Goal: Task Accomplishment & Management: Use online tool/utility

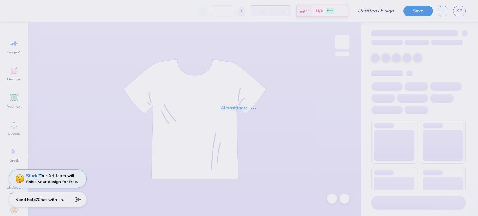
type input "NovaNSBE Hoodie"
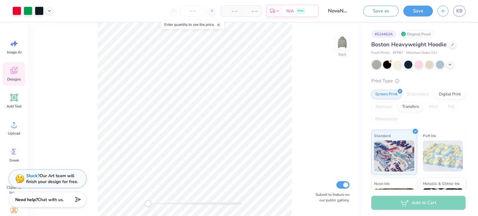
click at [11, 75] on icon at bounding box center [13, 70] width 9 height 9
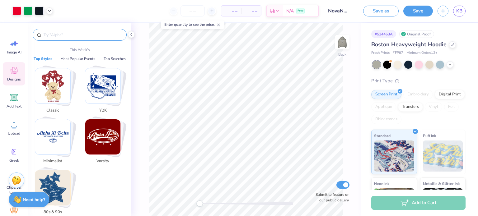
click at [76, 34] on input "text" at bounding box center [83, 35] width 80 height 6
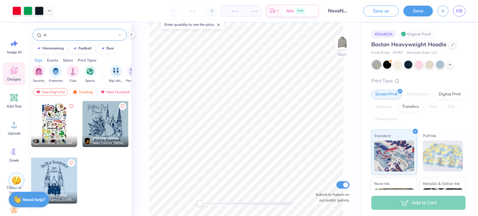
type input "v"
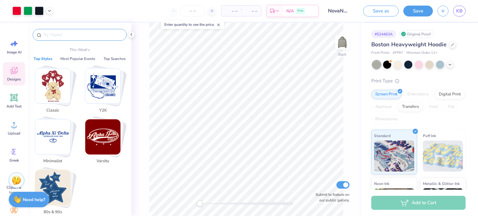
type input "V"
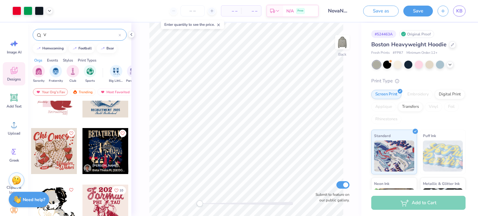
scroll to position [390, 0]
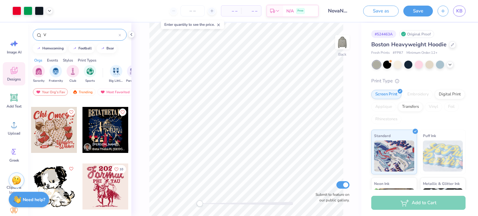
click at [97, 36] on input "V" at bounding box center [81, 35] width 76 height 6
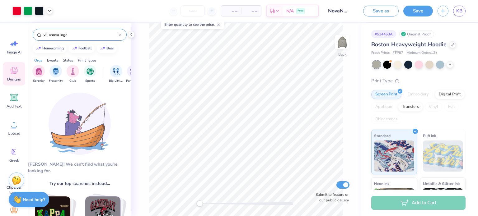
type input "villanova logo"
click at [56, 59] on div "Events" at bounding box center [52, 61] width 11 height 6
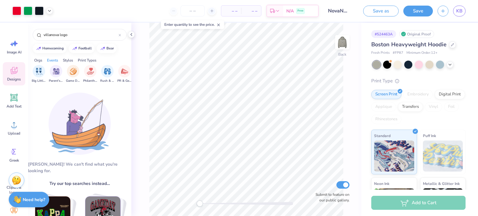
click at [63, 58] on div "Styles" at bounding box center [68, 61] width 10 height 6
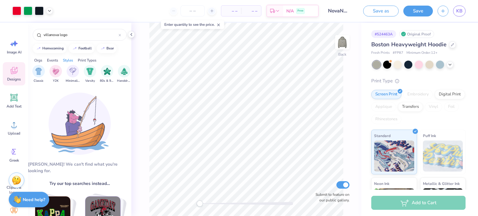
click at [88, 61] on div "Print Types" at bounding box center [87, 61] width 19 height 6
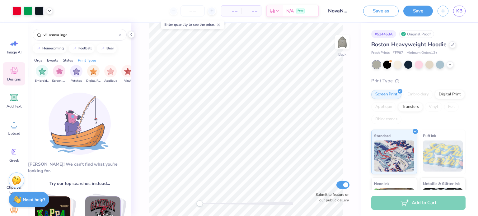
scroll to position [0, 506]
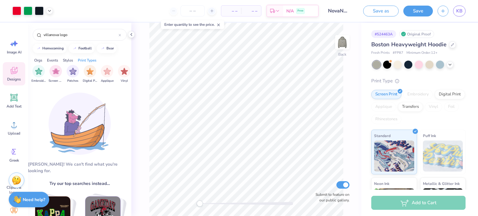
click at [73, 58] on div "Orgs Events Styles Print Types" at bounding box center [79, 58] width 103 height 9
click at [71, 58] on div "Styles" at bounding box center [68, 61] width 10 height 6
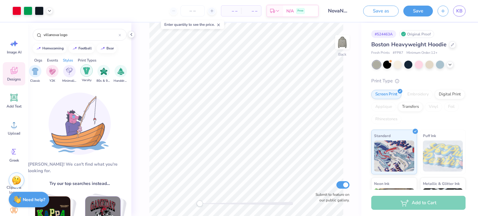
scroll to position [0, 326]
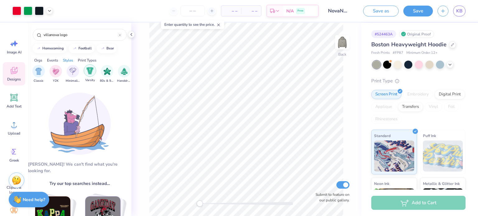
click at [91, 69] on img "filter for Varsity" at bounding box center [90, 70] width 7 height 7
click at [122, 35] on div "villanova logo" at bounding box center [80, 35] width 94 height 12
click at [120, 34] on icon at bounding box center [120, 35] width 2 height 2
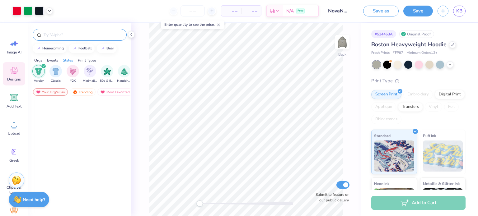
scroll to position [1607, 0]
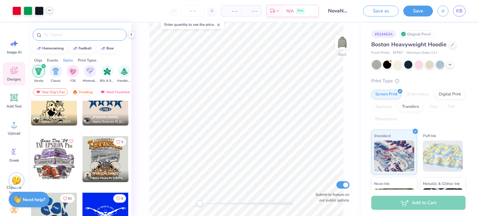
click at [51, 12] on icon at bounding box center [49, 10] width 5 height 5
click at [49, 12] on icon at bounding box center [49, 10] width 5 height 5
click at [112, 35] on input "text" at bounding box center [83, 35] width 80 height 6
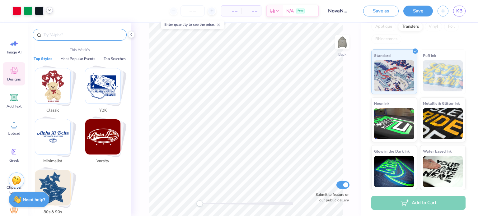
scroll to position [0, 0]
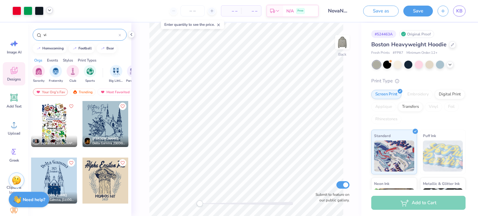
type input "v"
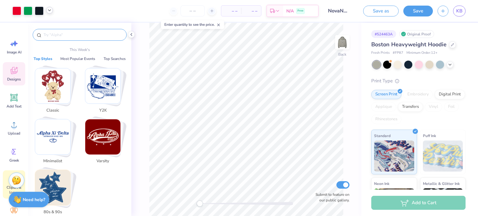
click at [5, 194] on span "Clipart & logos" at bounding box center [14, 190] width 21 height 10
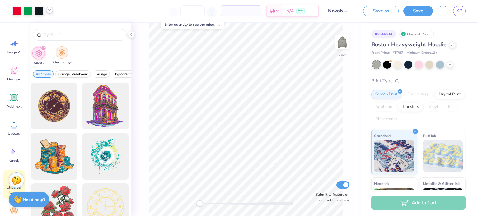
click at [60, 54] on img "filter for School's Logo" at bounding box center [61, 52] width 7 height 7
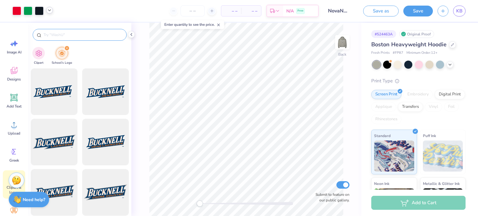
click at [90, 32] on input "text" at bounding box center [83, 35] width 80 height 6
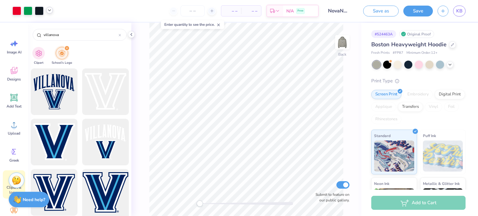
type input "villanova"
click at [102, 185] on div at bounding box center [105, 192] width 51 height 51
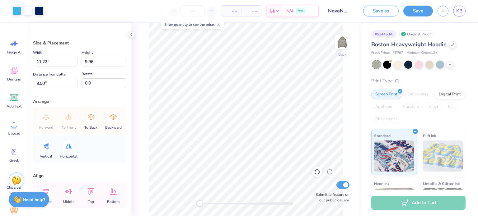
type input "5.81"
type input "5.16"
type input "7.80"
type input "4.80"
type input "4.26"
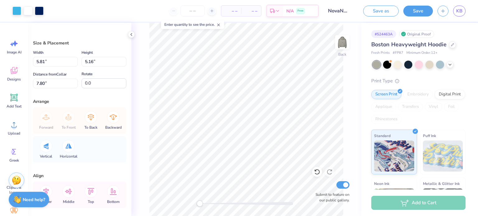
type input "3.33"
type input "4.61"
type input "4.09"
type input "2.66"
type input "4.87"
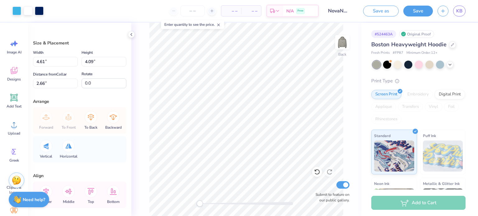
type input "5.02"
type input "1.73"
click at [344, 37] on img at bounding box center [342, 42] width 25 height 25
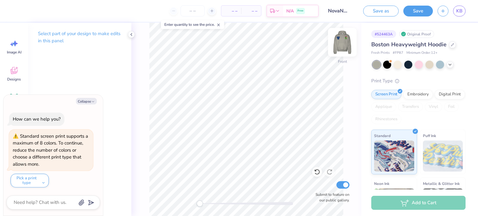
click at [341, 47] on img at bounding box center [342, 42] width 25 height 25
click at [409, 9] on button "Save" at bounding box center [418, 11] width 30 height 11
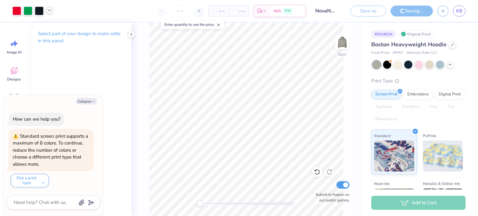
click at [50, 10] on polyline at bounding box center [49, 10] width 2 height 1
click at [65, 26] on div at bounding box center [67, 26] width 9 height 9
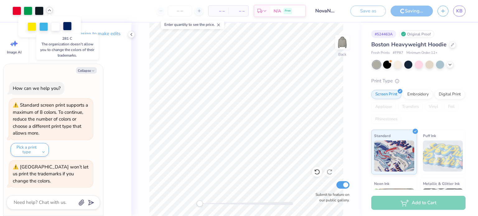
click at [68, 25] on div at bounding box center [67, 26] width 9 height 9
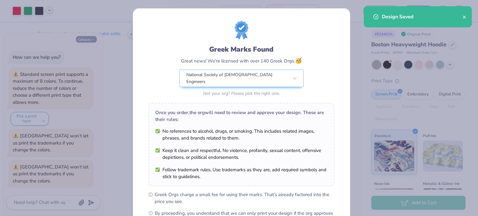
click at [94, 39] on div "Greek Marks Found Great news! We're licensed with over 140 Greek Orgs. 🥳 Nation…" at bounding box center [239, 108] width 478 height 216
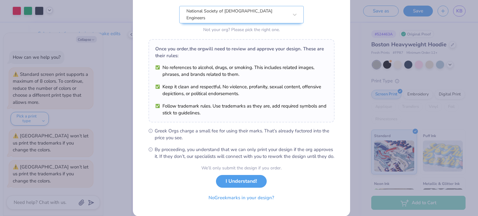
scroll to position [74, 0]
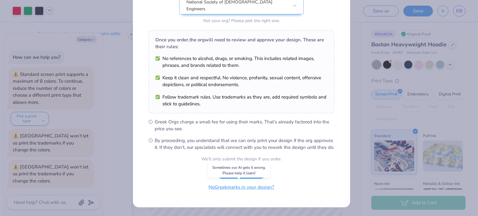
click at [228, 186] on button "No Greek marks in your design?" at bounding box center [241, 187] width 76 height 13
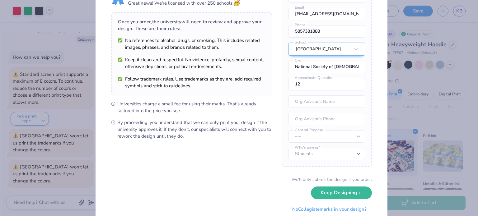
scroll to position [35, 0]
click at [346, 190] on button "Keep Designing" at bounding box center [341, 191] width 61 height 13
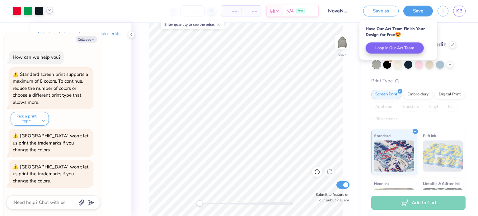
scroll to position [0, 0]
click at [94, 40] on icon "button" at bounding box center [93, 40] width 4 height 4
type textarea "x"
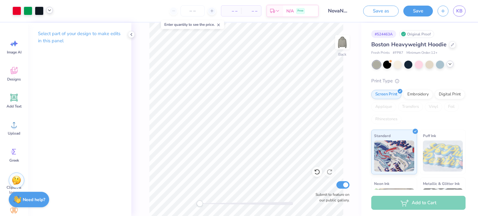
click at [453, 64] on div at bounding box center [450, 64] width 7 height 7
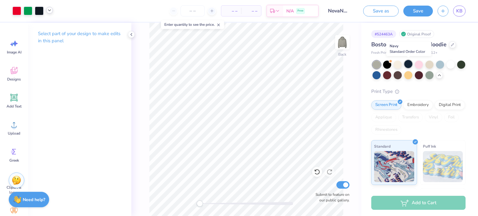
click at [408, 65] on div at bounding box center [408, 64] width 8 height 8
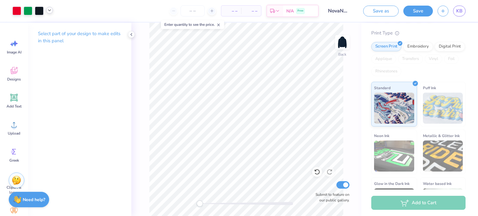
scroll to position [61, 0]
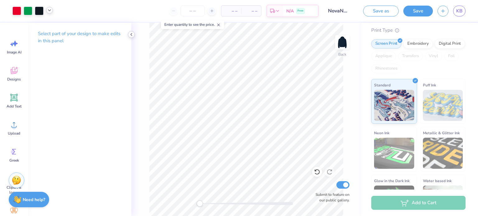
click at [133, 35] on icon at bounding box center [131, 34] width 5 height 5
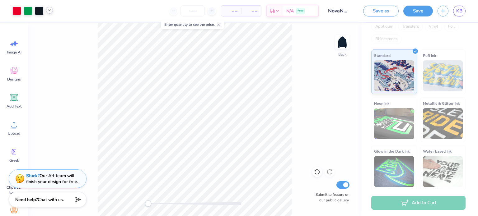
scroll to position [0, 0]
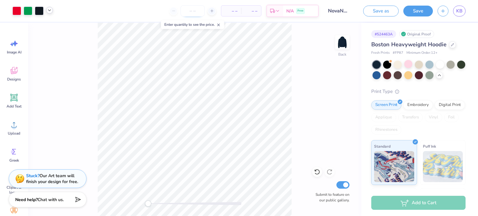
click at [197, 12] on input "number" at bounding box center [192, 10] width 24 height 11
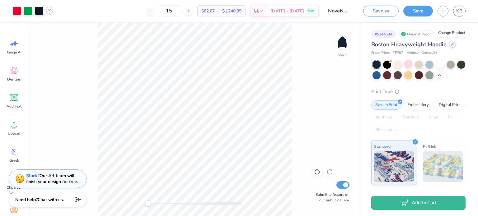
type input "15"
click at [451, 43] on icon at bounding box center [452, 44] width 3 height 3
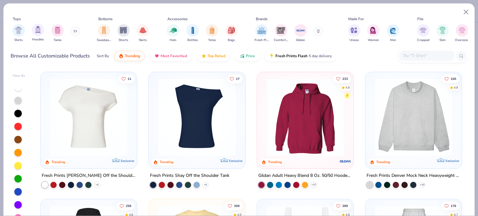
click at [34, 35] on div "Hoodies" at bounding box center [38, 33] width 12 height 18
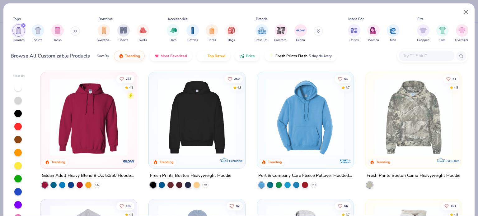
click at [107, 121] on div at bounding box center [5, 117] width 252 height 78
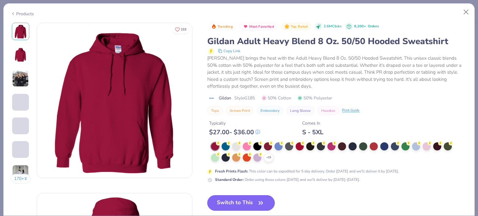
click at [242, 205] on button "Switch to This" at bounding box center [241, 203] width 68 height 16
click at [252, 204] on button "Switch to This" at bounding box center [241, 203] width 68 height 16
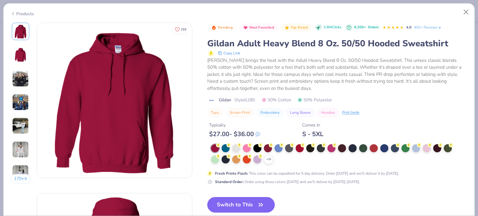
click at [15, 15] on div "Products" at bounding box center [22, 14] width 23 height 7
click at [13, 12] on icon at bounding box center [13, 13] width 5 height 7
click at [469, 14] on button "Close" at bounding box center [466, 12] width 12 height 12
click at [464, 8] on button "Close" at bounding box center [466, 12] width 12 height 12
click at [465, 12] on button "Close" at bounding box center [466, 12] width 12 height 12
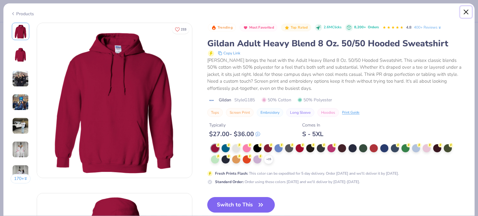
click at [465, 12] on button "Close" at bounding box center [466, 12] width 12 height 12
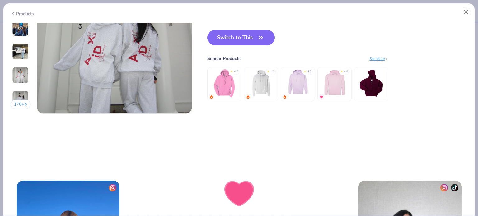
scroll to position [1091, 0]
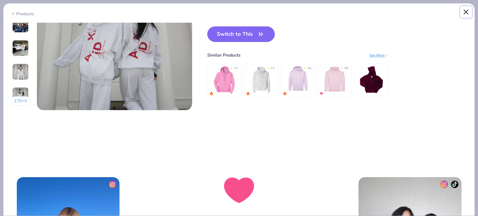
click at [462, 15] on button "Close" at bounding box center [466, 12] width 12 height 12
click at [264, 33] on icon "button" at bounding box center [260, 34] width 9 height 9
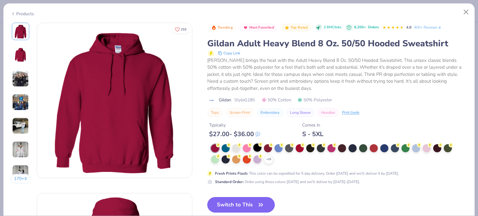
click at [254, 149] on div at bounding box center [257, 148] width 8 height 8
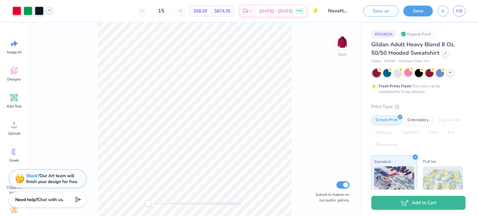
click at [448, 73] on icon at bounding box center [449, 72] width 5 height 5
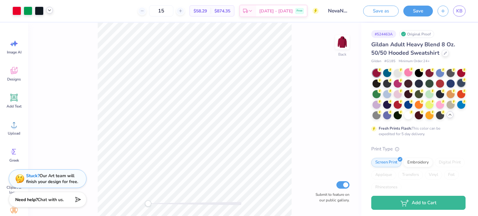
click at [457, 87] on div at bounding box center [461, 83] width 8 height 8
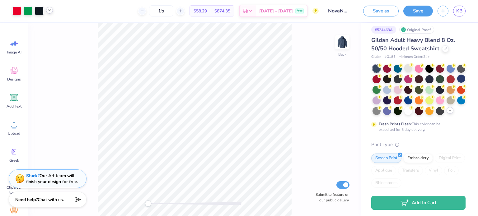
scroll to position [6, 0]
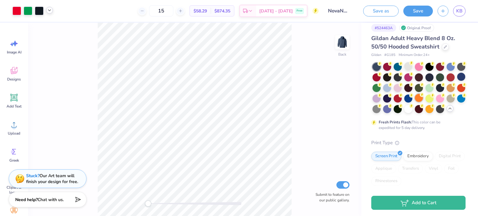
click at [423, 99] on div at bounding box center [419, 98] width 8 height 8
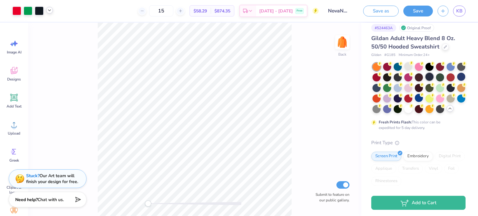
click at [433, 77] on div at bounding box center [429, 77] width 8 height 8
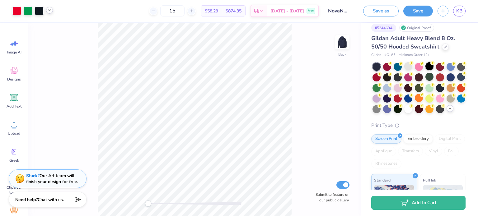
click at [429, 69] on div at bounding box center [429, 66] width 8 height 8
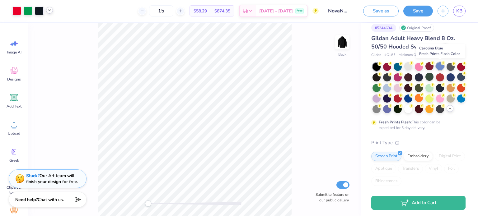
click at [441, 67] on div at bounding box center [440, 66] width 8 height 8
click at [450, 68] on div at bounding box center [451, 66] width 8 height 8
click at [444, 77] on div at bounding box center [440, 77] width 8 height 8
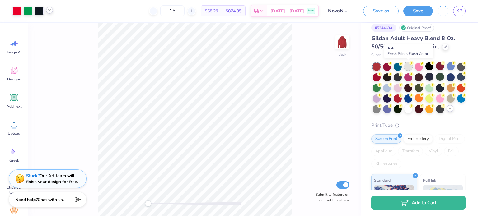
click at [406, 68] on div at bounding box center [408, 66] width 8 height 8
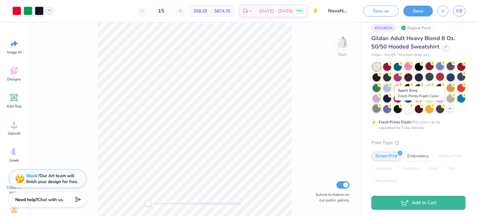
click at [381, 108] on div at bounding box center [376, 109] width 8 height 8
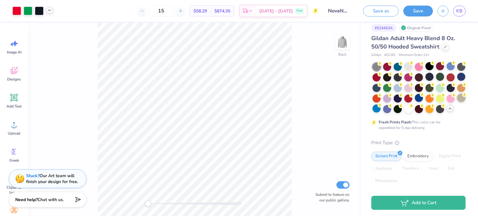
click at [457, 102] on div at bounding box center [461, 98] width 8 height 8
click at [381, 107] on div at bounding box center [376, 109] width 8 height 8
